Goal: Check status: Verify the current state of an ongoing process or item

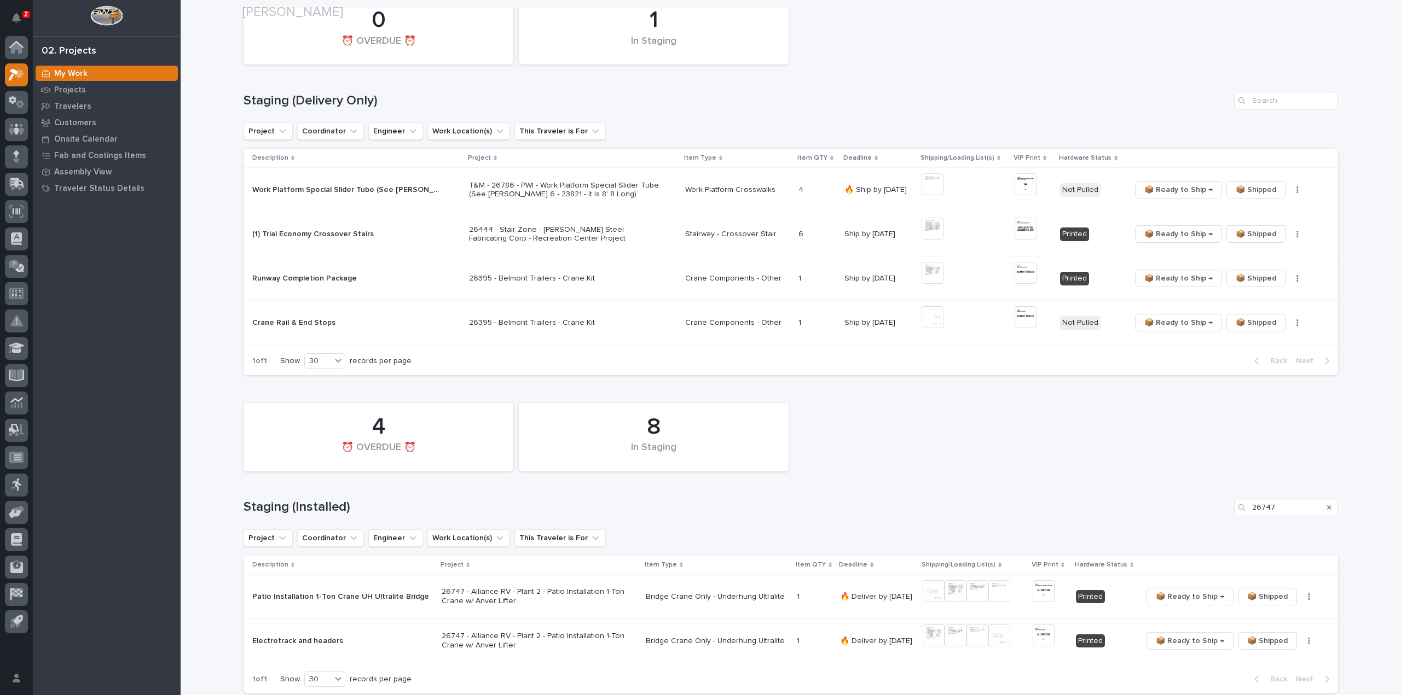
scroll to position [328, 0]
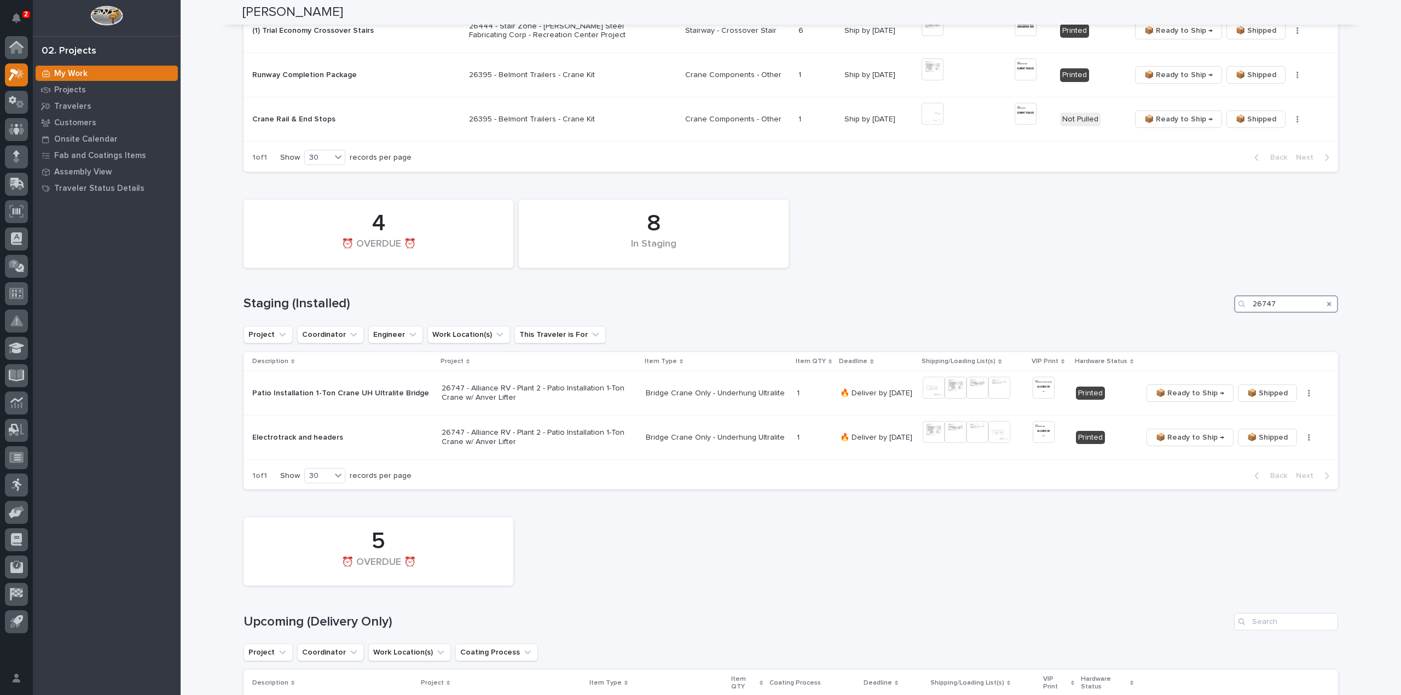
drag, startPoint x: 1300, startPoint y: 306, endPoint x: 1245, endPoint y: 320, distance: 56.4
click at [1245, 320] on div "8 In Staging 4 ⏰ OVERDUE ⏰ Staging (Installed) 26747 Project Coordinator Engine…" at bounding box center [790, 342] width 1094 height 296
type input "[PERSON_NAME]"
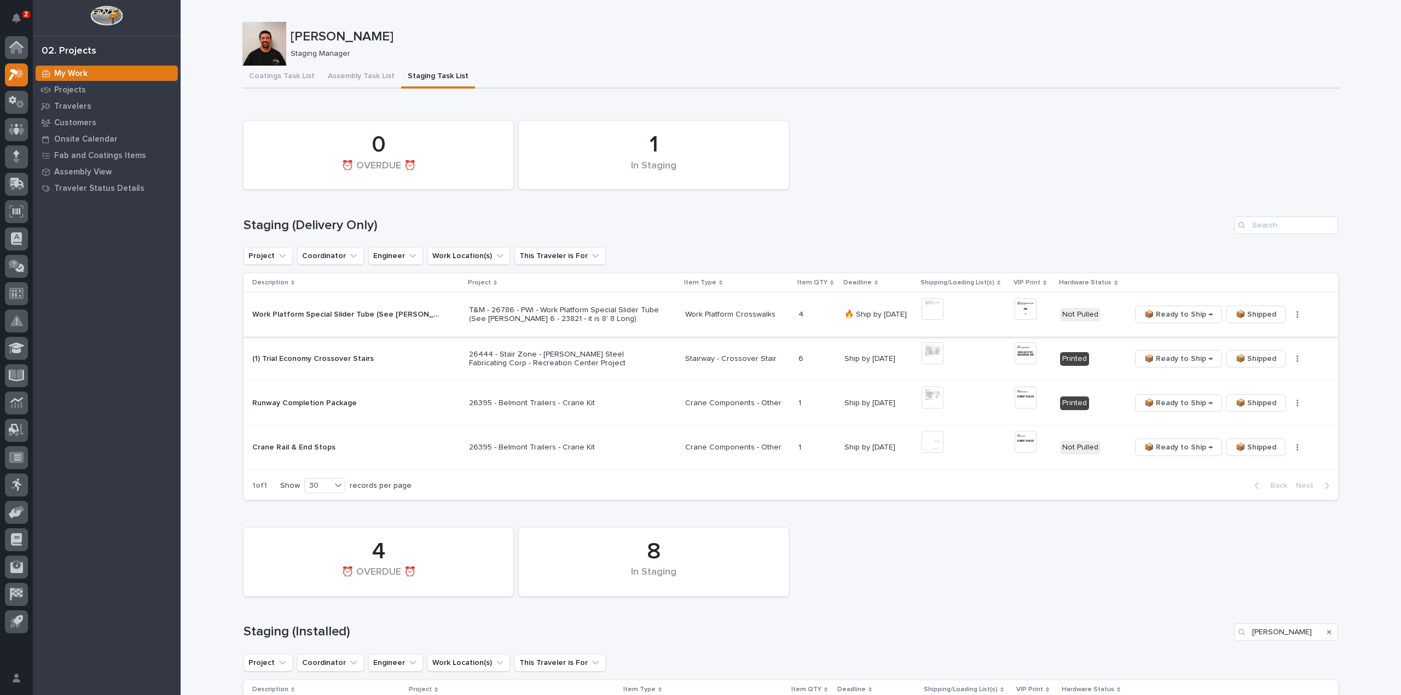
click at [939, 310] on img at bounding box center [932, 309] width 22 height 22
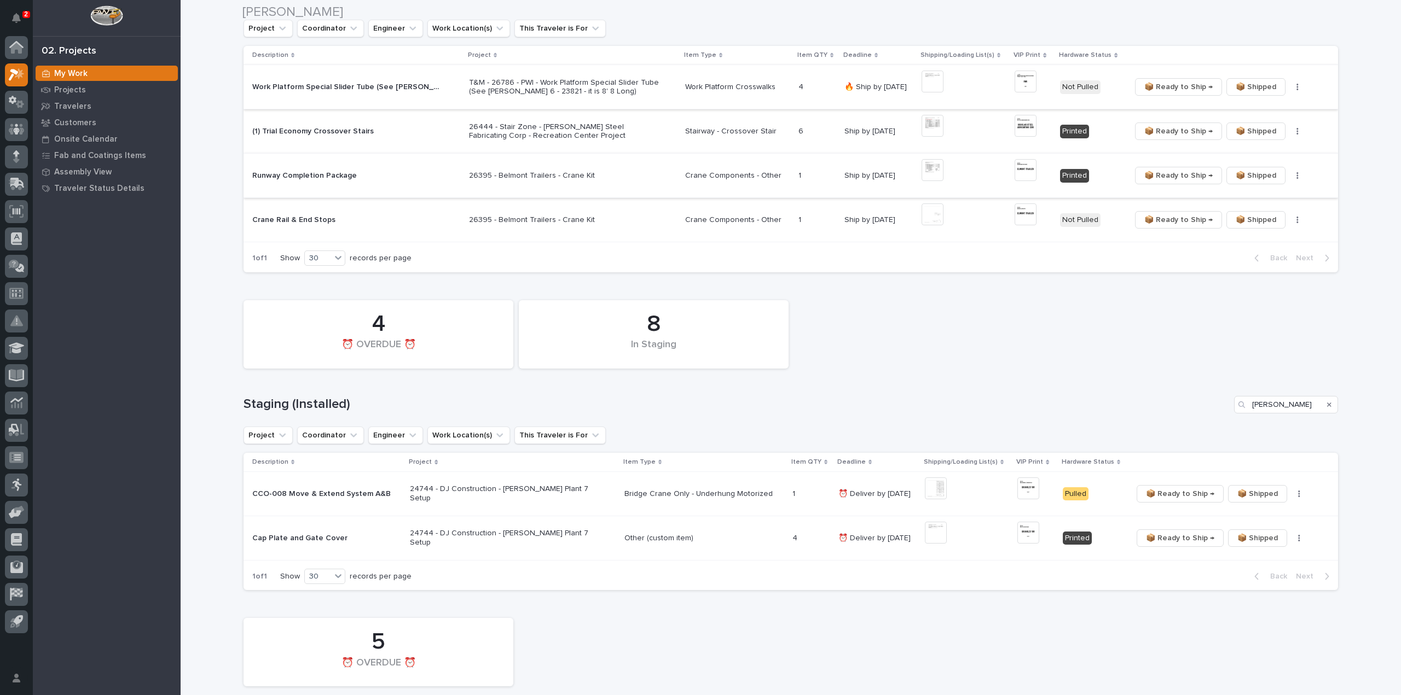
scroll to position [438, 0]
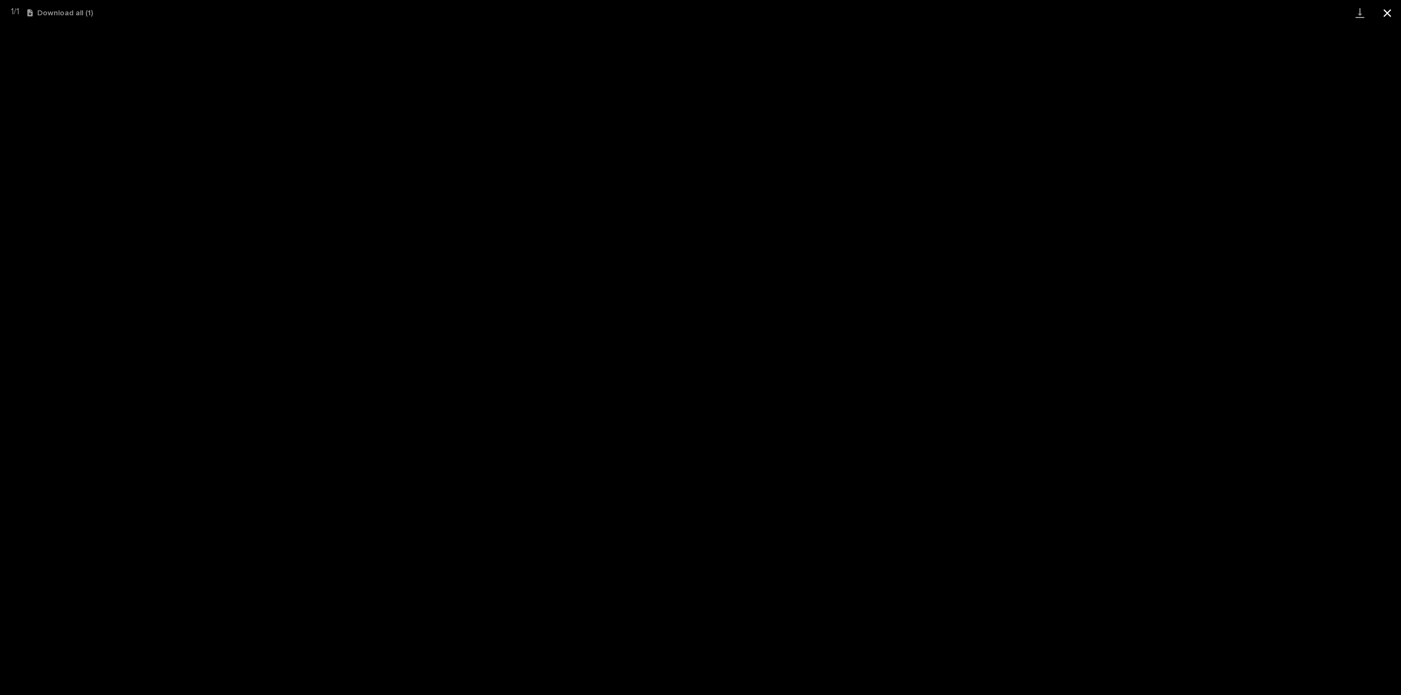
click at [1386, 13] on button "Close gallery" at bounding box center [1386, 13] width 27 height 26
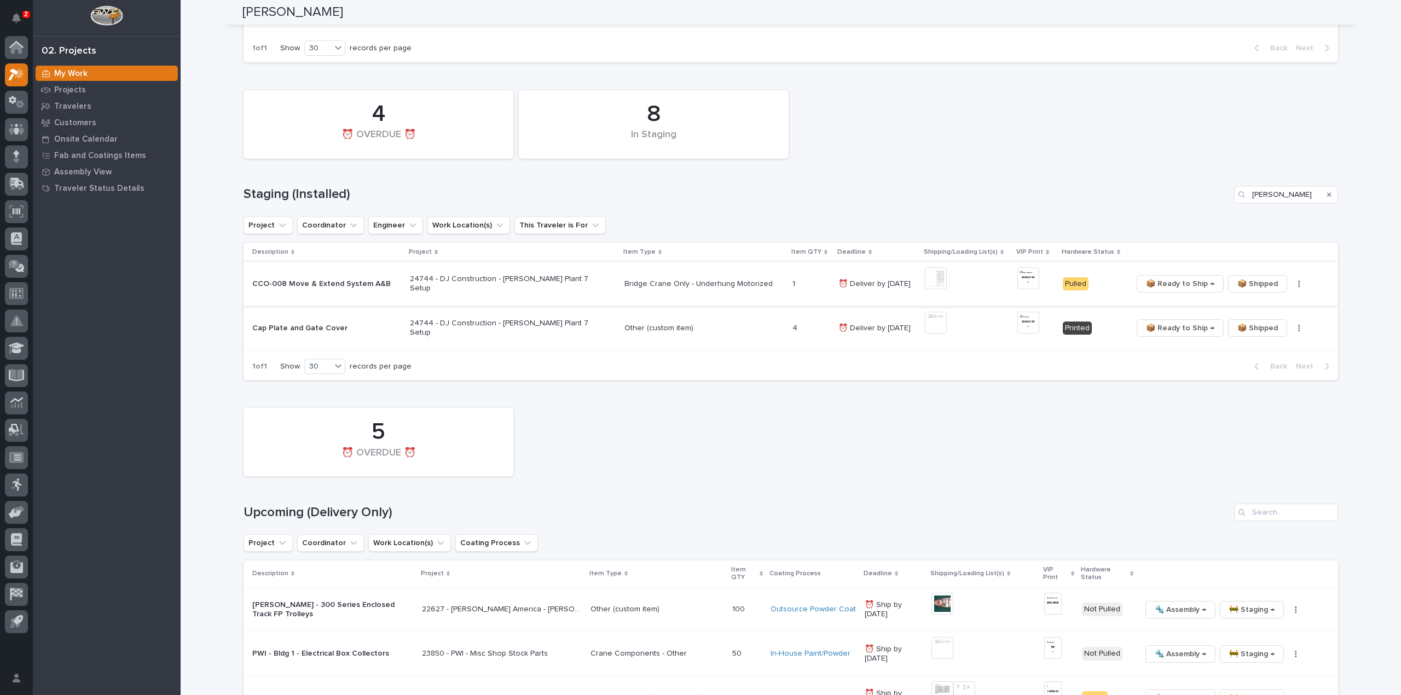
click at [925, 279] on img at bounding box center [936, 279] width 22 height 22
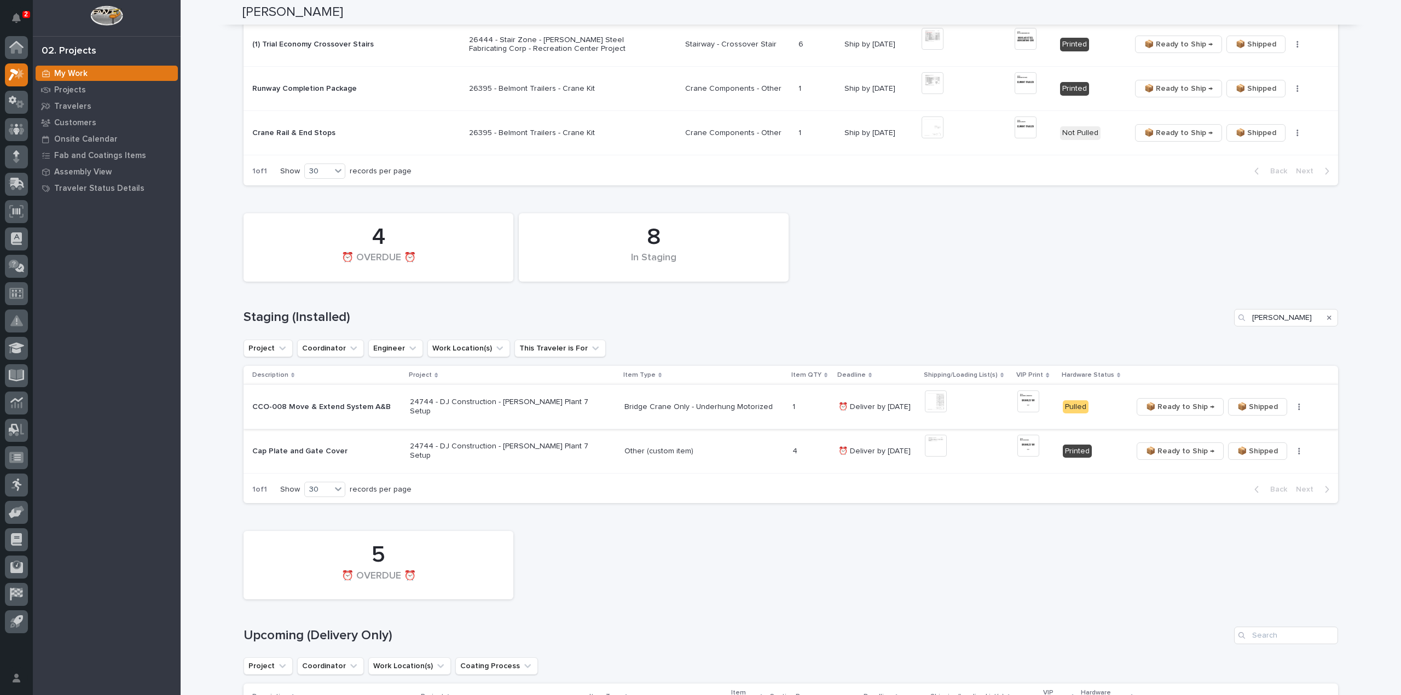
scroll to position [219, 0]
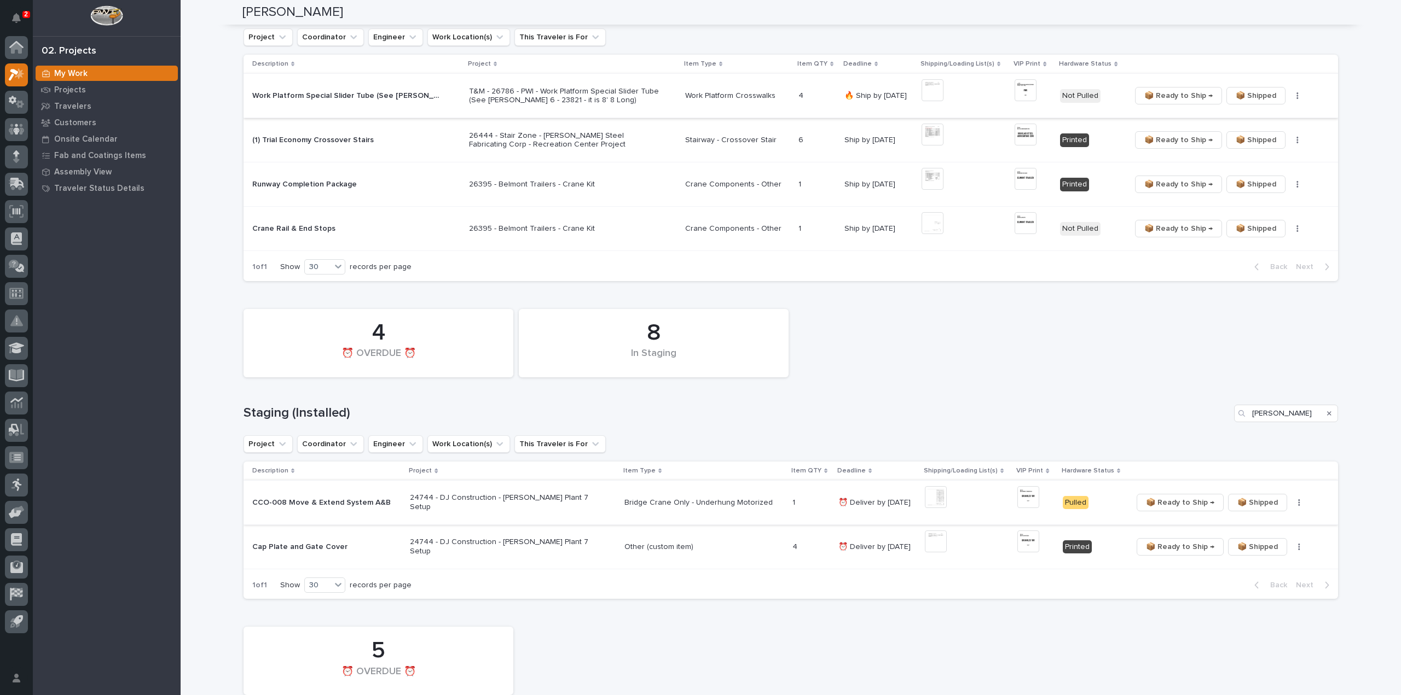
click at [1327, 413] on icon "Search" at bounding box center [1329, 413] width 4 height 7
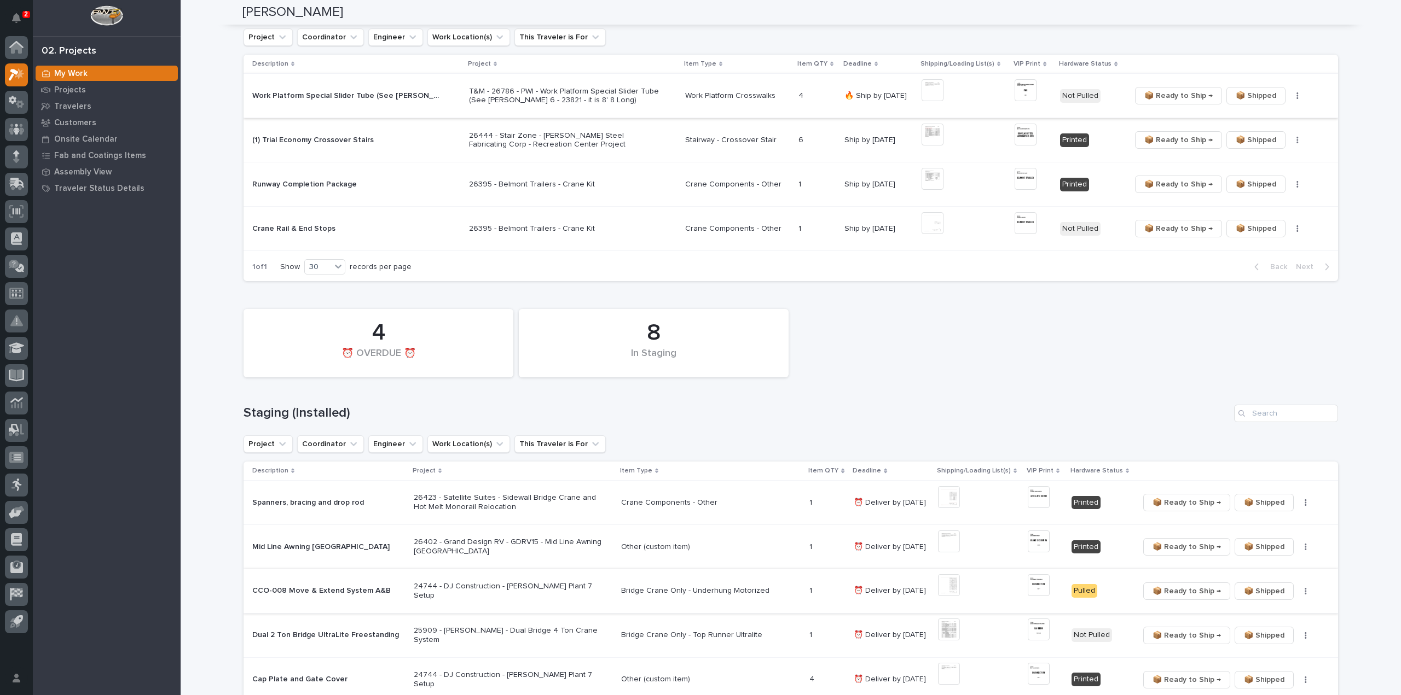
scroll to position [328, 0]
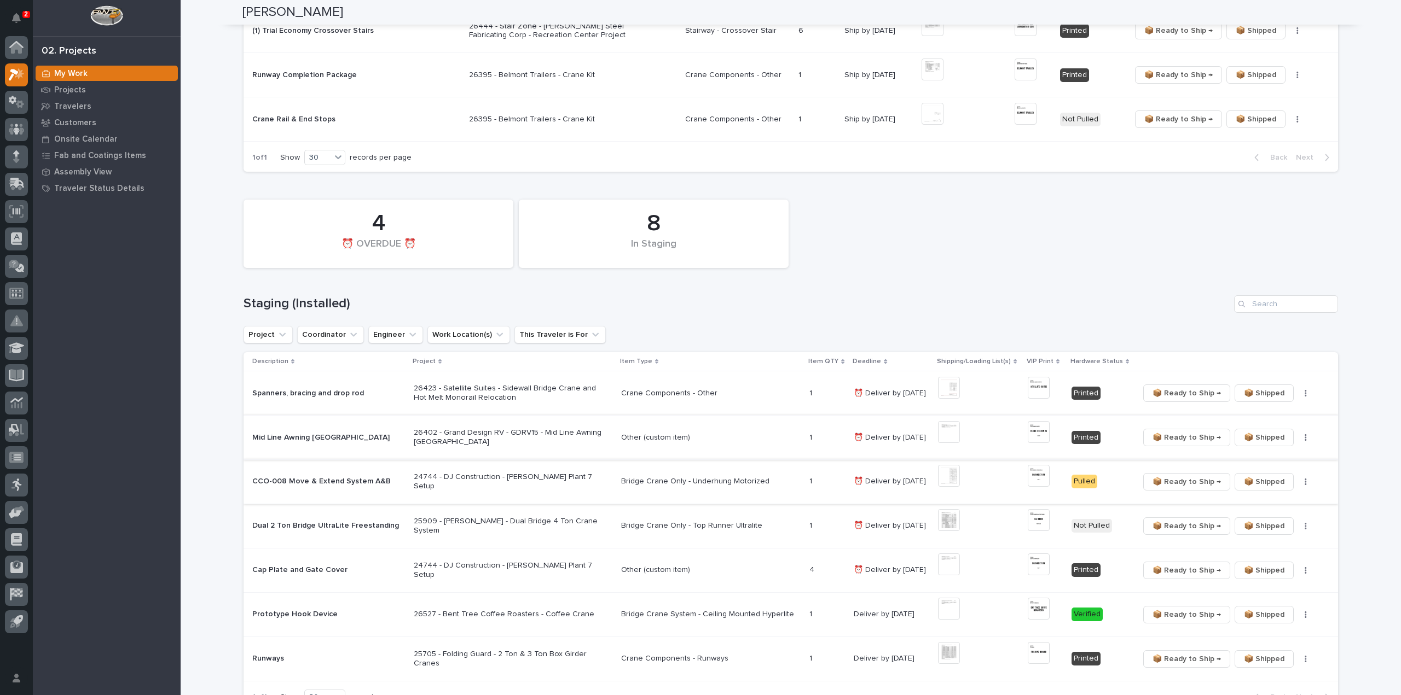
click at [952, 431] on img at bounding box center [949, 432] width 22 height 22
click at [949, 431] on img at bounding box center [949, 432] width 22 height 22
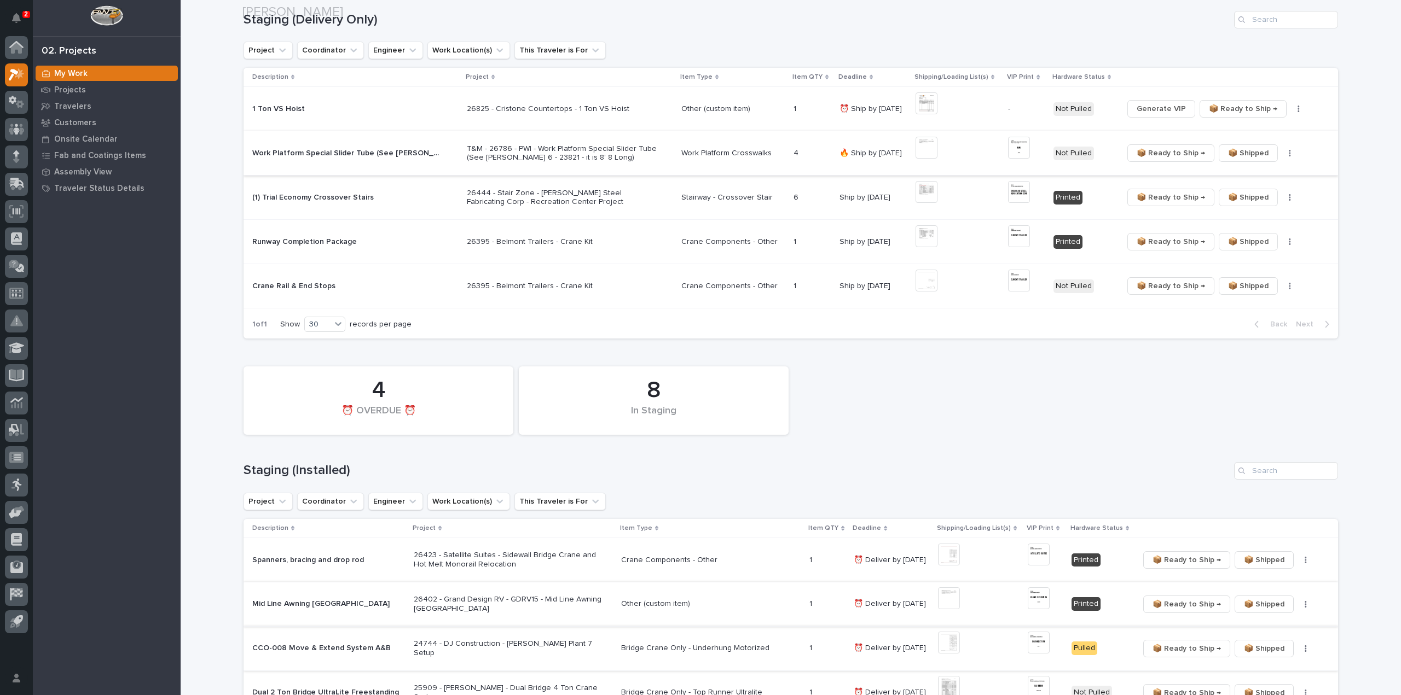
scroll to position [438, 0]
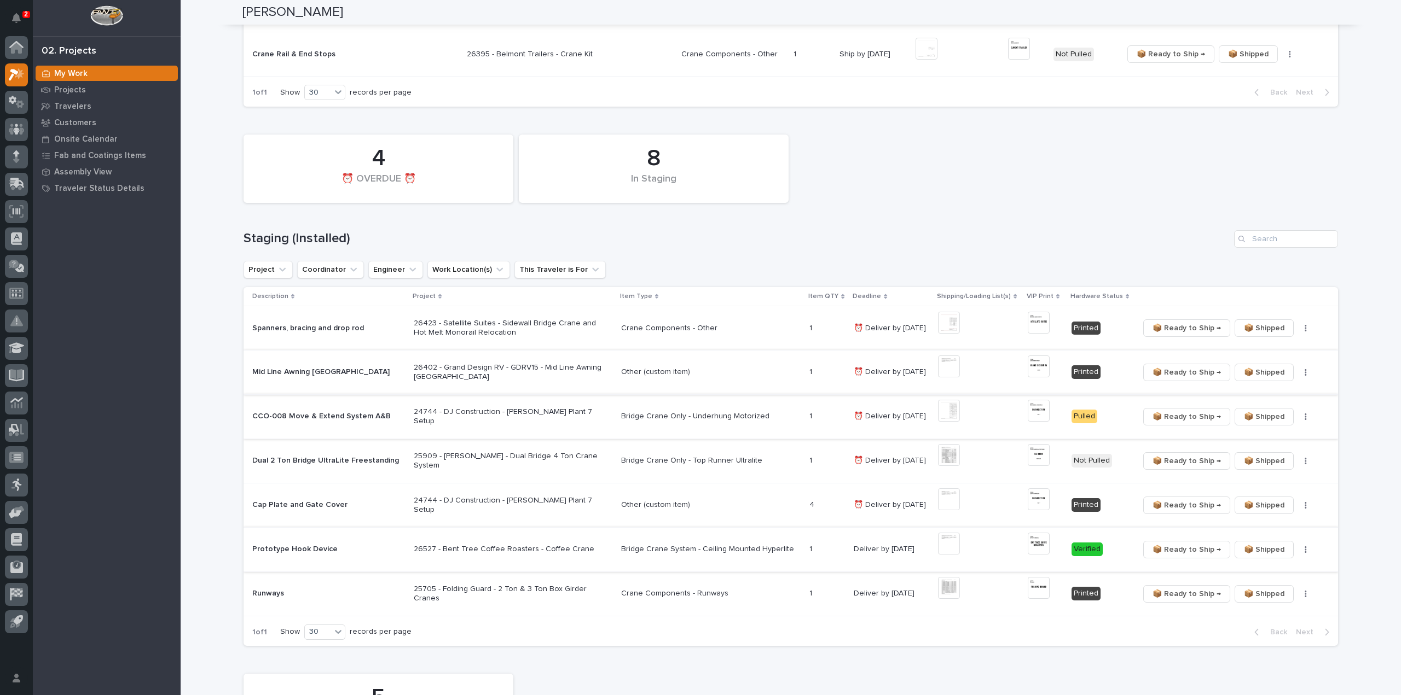
click at [1299, 375] on button "button" at bounding box center [1305, 373] width 15 height 8
click at [1274, 415] on span "🔩 Hardware" at bounding box center [1260, 411] width 46 height 13
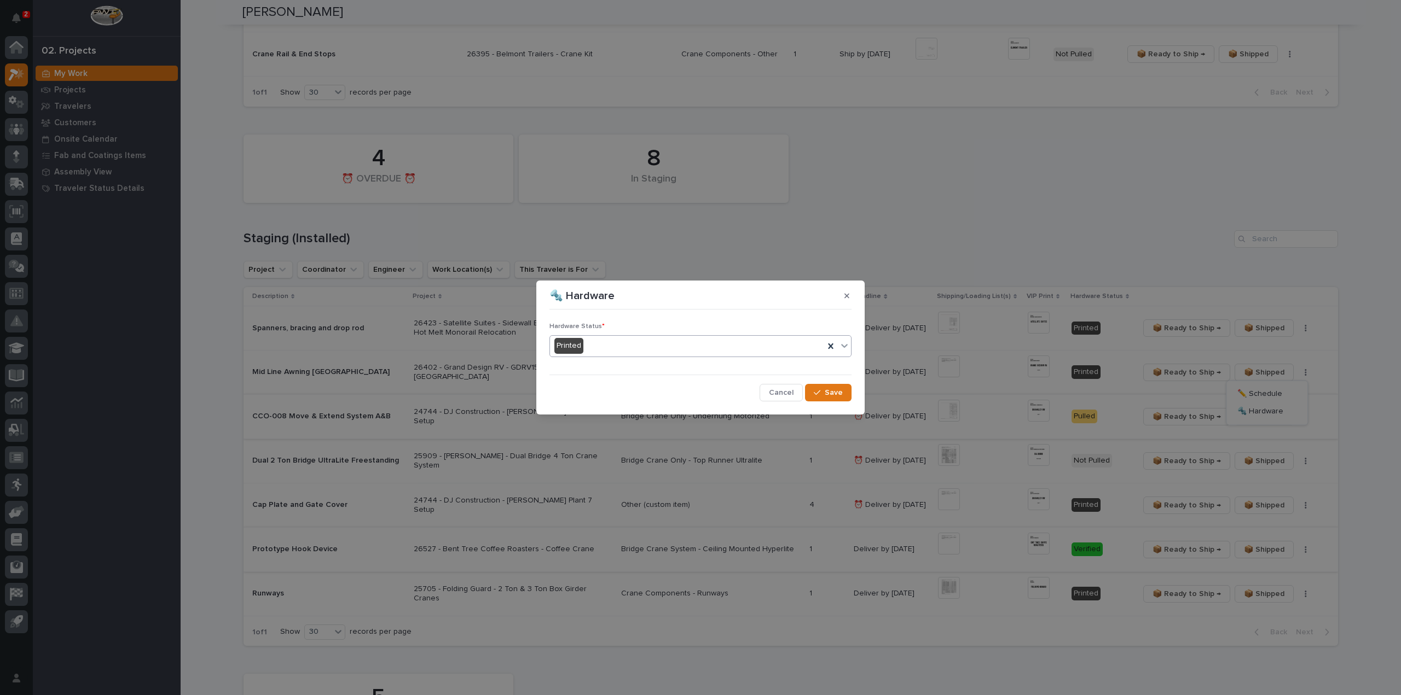
click at [634, 350] on div "Printed" at bounding box center [687, 346] width 274 height 18
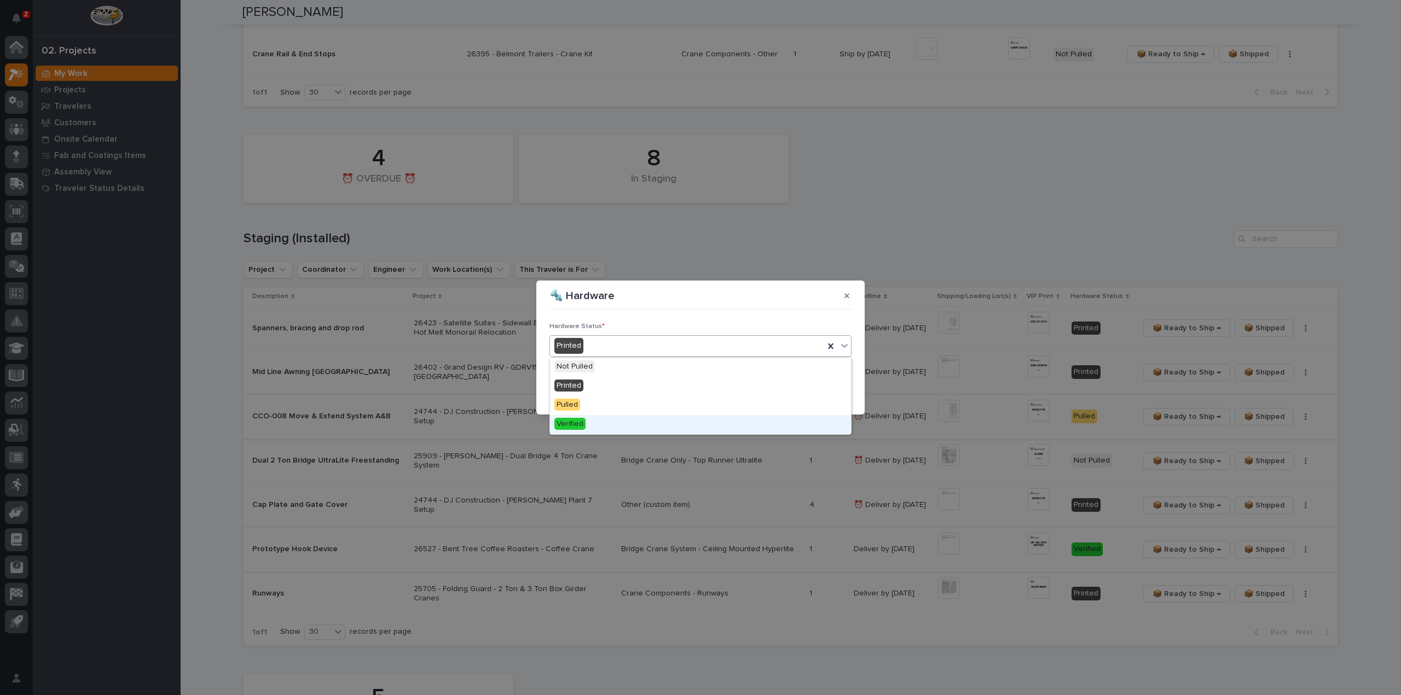
click at [616, 427] on div "Verified" at bounding box center [700, 424] width 301 height 19
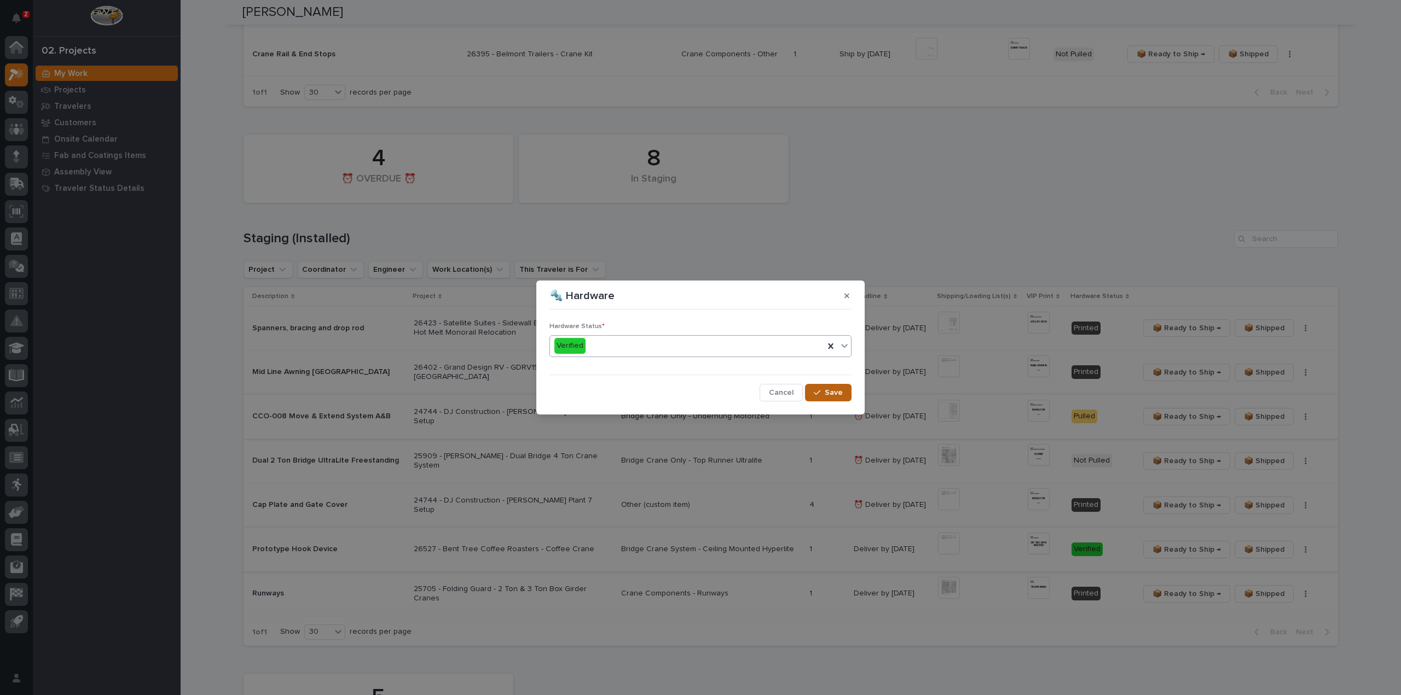
click at [835, 394] on span "Save" at bounding box center [833, 393] width 18 height 10
